Goal: Task Accomplishment & Management: Complete application form

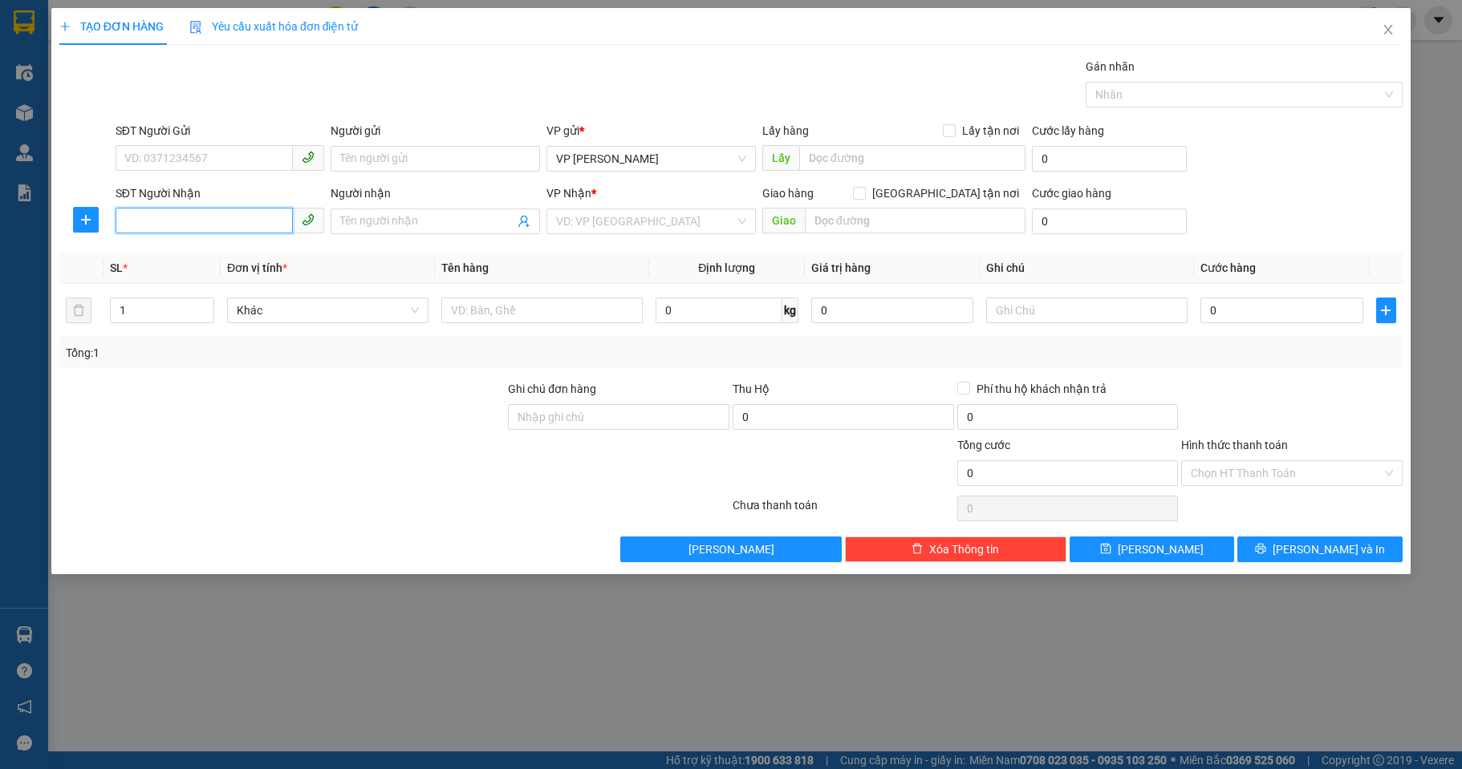
click at [166, 222] on input "SĐT Người Nhận" at bounding box center [205, 221] width 178 height 26
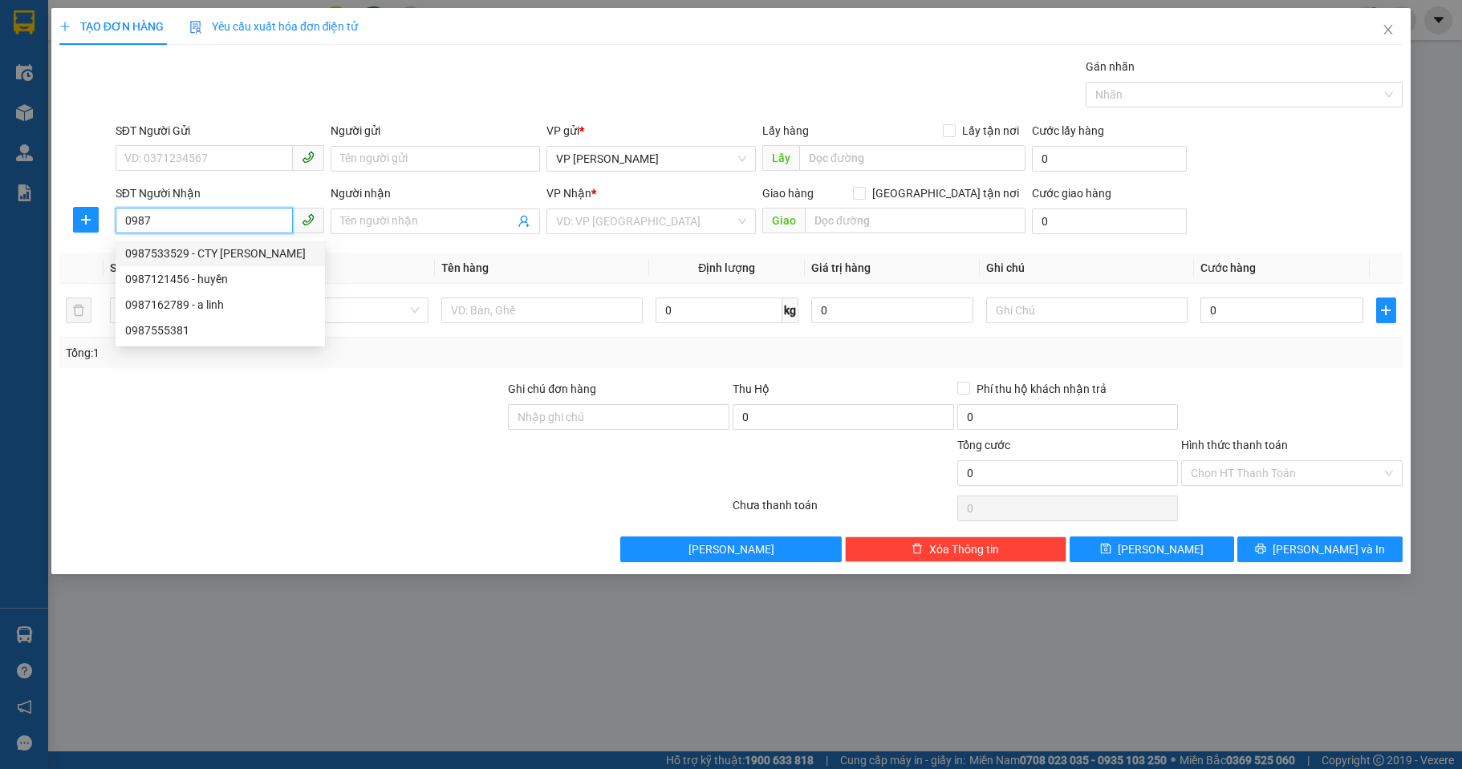
click at [185, 251] on div "0987533529 - CTY [PERSON_NAME]" at bounding box center [220, 254] width 190 height 18
type input "0987533529"
type input "CTY [PERSON_NAME]"
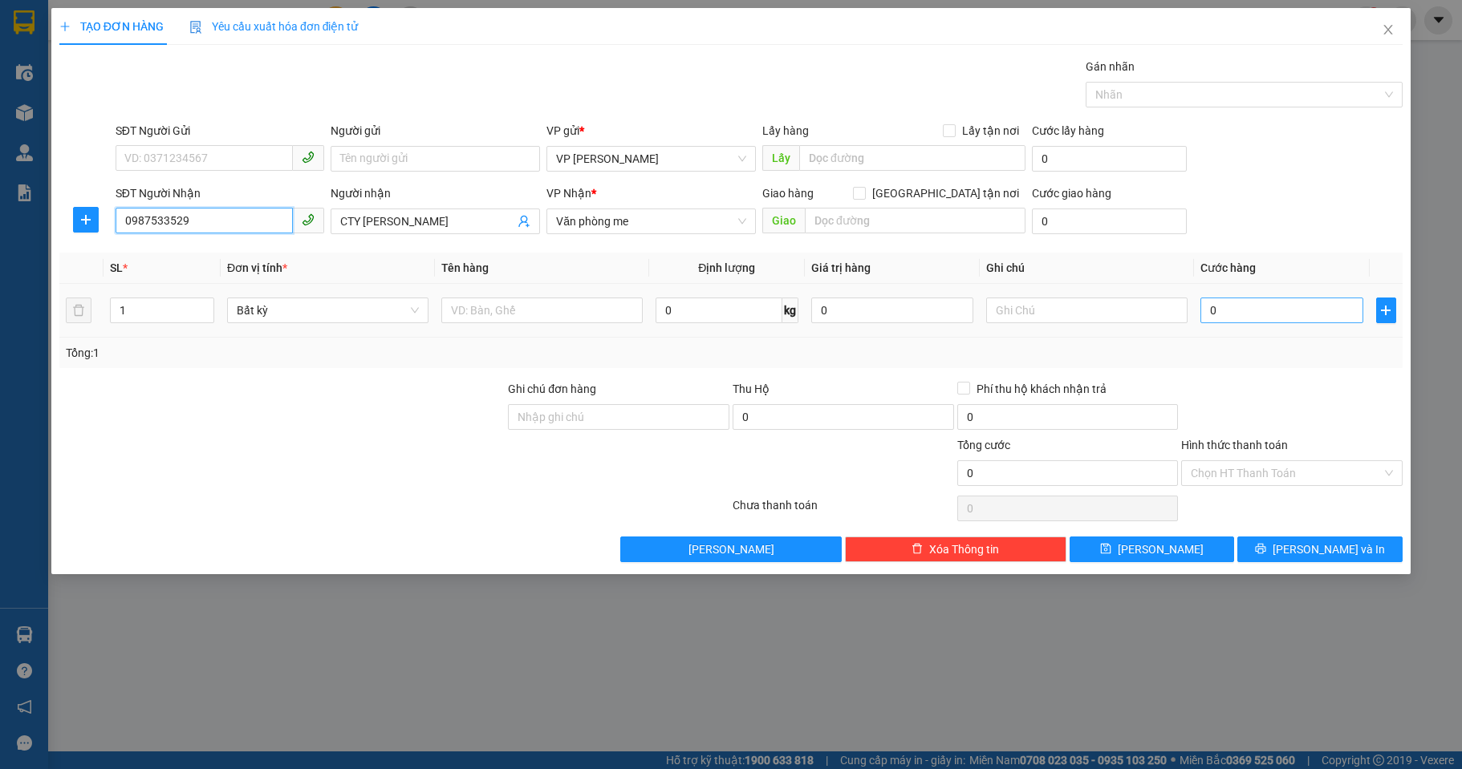
type input "0987533529"
click at [1223, 322] on input "0" at bounding box center [1281, 311] width 162 height 26
type input "3"
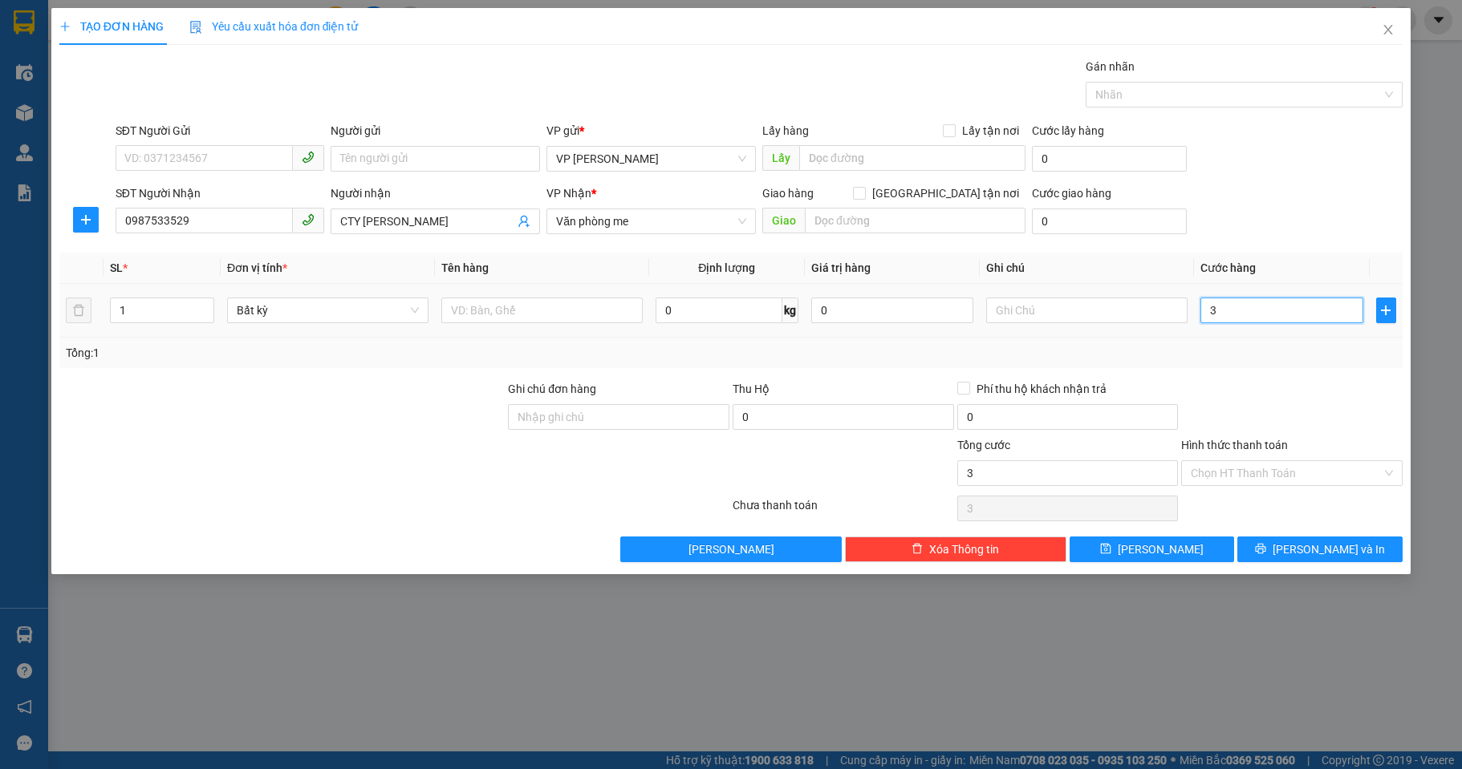
type input "30"
type input "30.000"
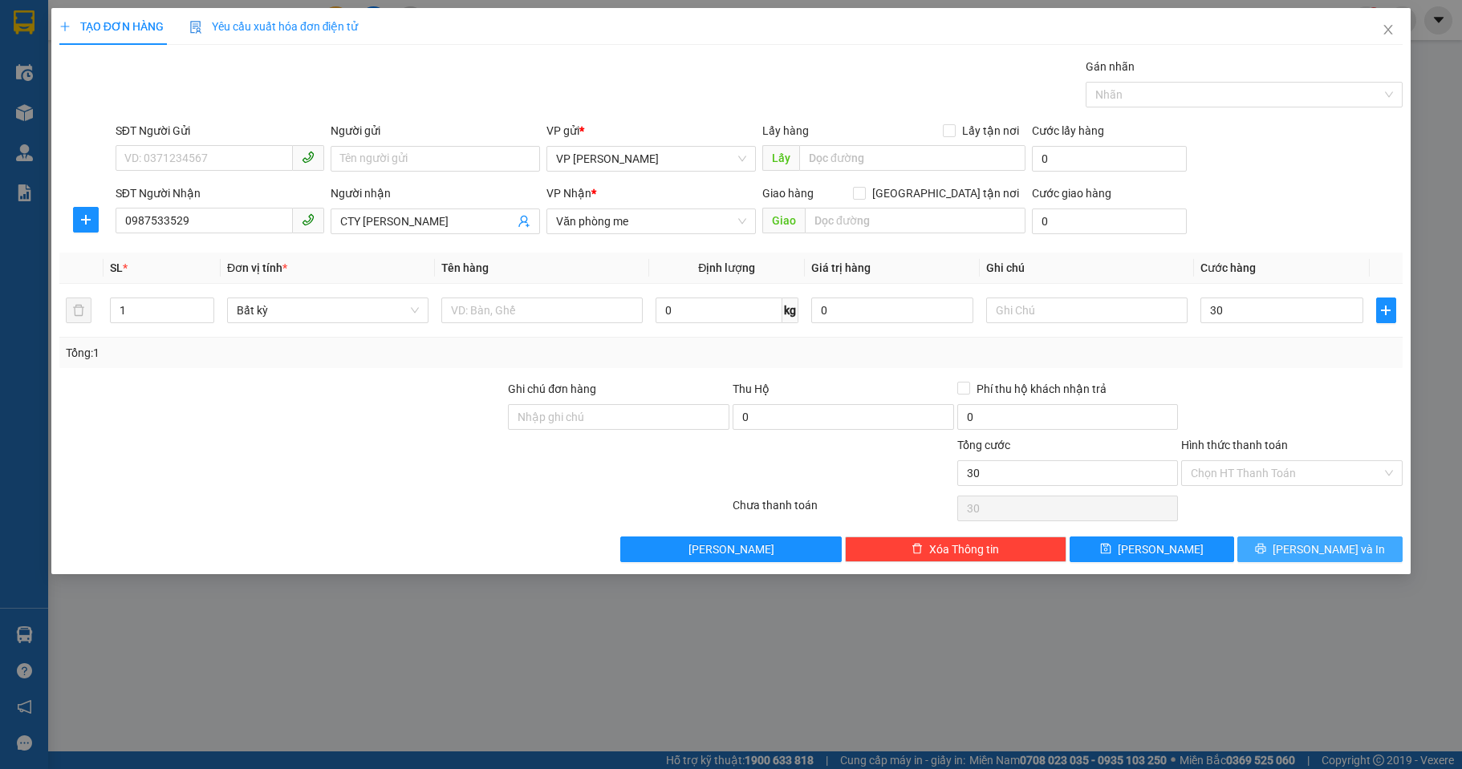
type input "30.000"
click at [1279, 548] on button "[PERSON_NAME] và In" at bounding box center [1319, 550] width 165 height 26
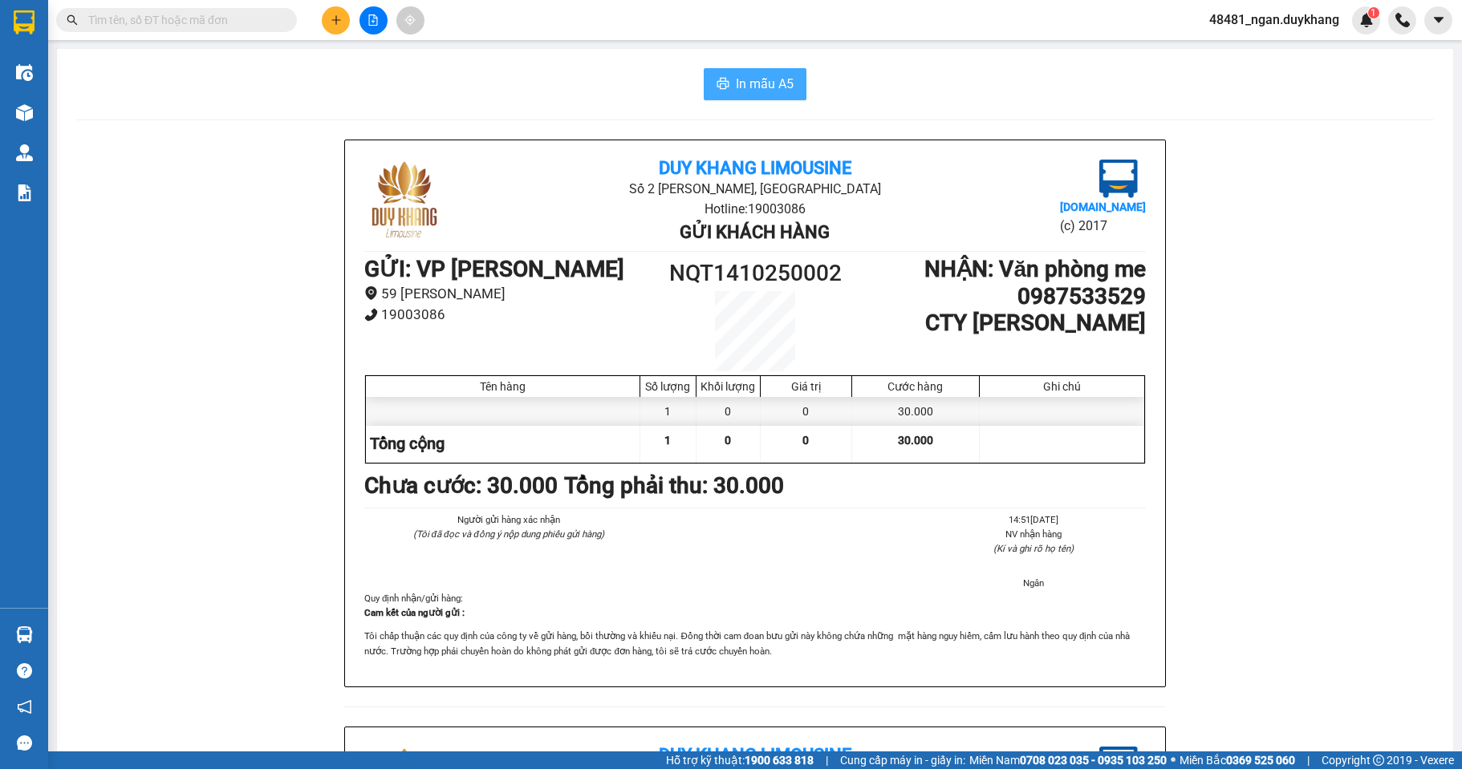
click at [745, 77] on span "In mẫu A5" at bounding box center [765, 84] width 58 height 20
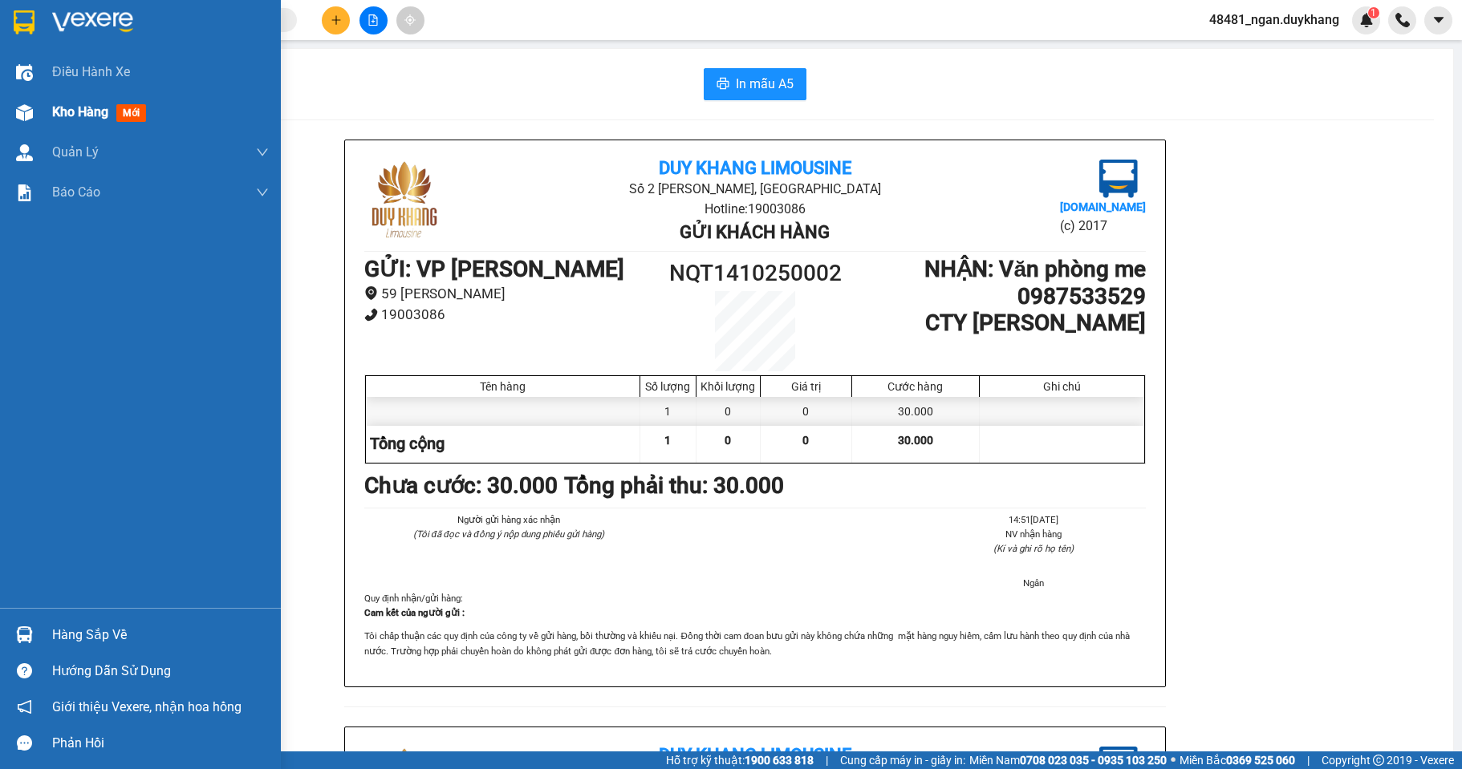
click at [34, 103] on div at bounding box center [24, 113] width 28 height 28
